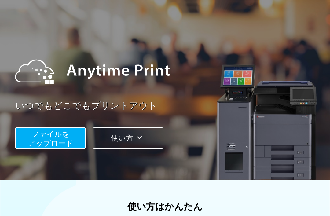
scroll to position [19, 0]
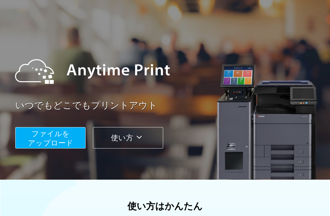
click at [39, 143] on span "ファイルを ​​アップロード" at bounding box center [50, 137] width 45 height 17
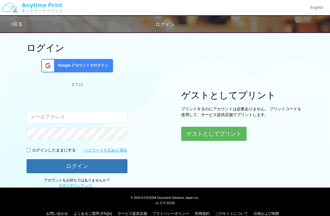
scroll to position [2, 0]
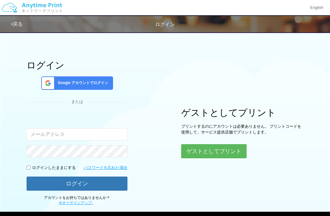
click at [238, 150] on button "ゲストとしてプリント" at bounding box center [213, 151] width 65 height 14
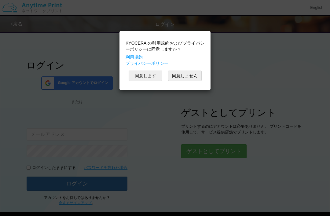
click at [148, 75] on button "同意します" at bounding box center [145, 75] width 34 height 10
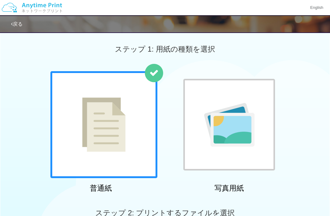
click at [116, 133] on img at bounding box center [103, 124] width 43 height 54
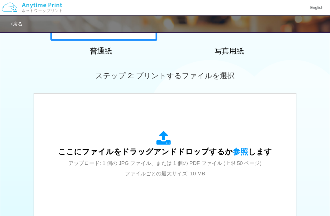
scroll to position [139, 0]
click at [239, 152] on span "参照" at bounding box center [239, 151] width 15 height 9
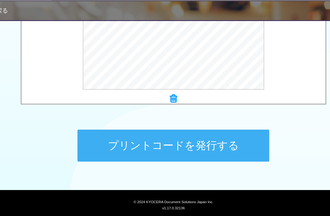
scroll to position [248, 0]
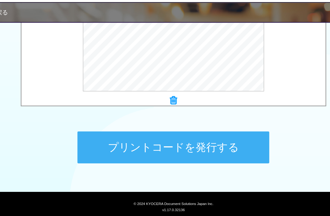
click at [182, 129] on button "プリントコードを発行する" at bounding box center [164, 139] width 165 height 27
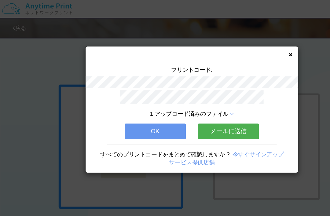
click at [148, 114] on button "OK" at bounding box center [133, 112] width 52 height 13
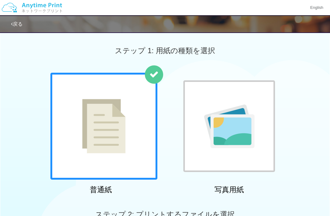
click at [303, 152] on div "普通紙 写真用紙" at bounding box center [165, 135] width 330 height 124
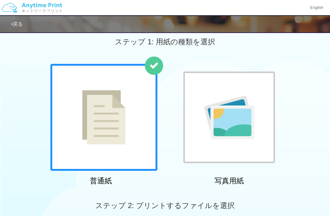
scroll to position [10, 0]
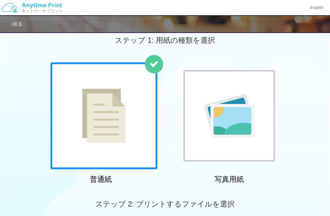
click at [19, 26] on link "戻る" at bounding box center [17, 23] width 12 height 5
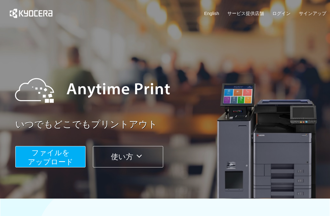
click at [0, 35] on div "いつでもどこでもプリントアウト ファイルを ​​アップロード 使い方" at bounding box center [165, 115] width 330 height 171
click at [58, 152] on span "ファイルを ​​アップロード" at bounding box center [50, 156] width 45 height 17
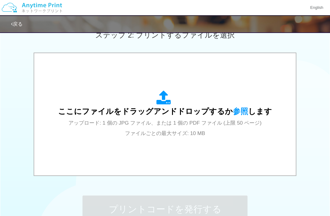
scroll to position [194, 0]
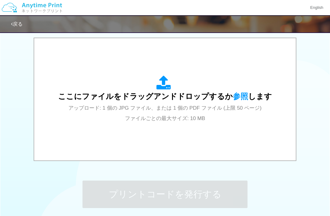
click at [240, 95] on span "参照" at bounding box center [239, 96] width 15 height 9
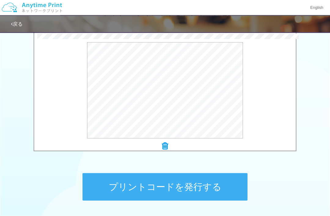
scroll to position [202, 0]
click at [227, 188] on button "プリントコードを発行する" at bounding box center [164, 186] width 165 height 27
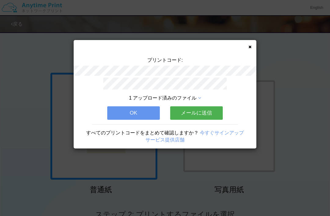
click at [214, 115] on button "メールに送信" at bounding box center [196, 112] width 52 height 13
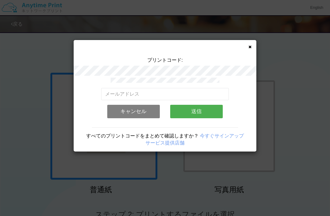
click at [184, 141] on link "サービス提供店舗" at bounding box center [164, 142] width 39 height 5
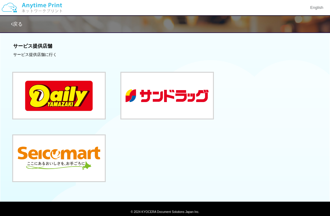
click at [47, 102] on button at bounding box center [59, 96] width 92 height 46
